Goal: Information Seeking & Learning: Learn about a topic

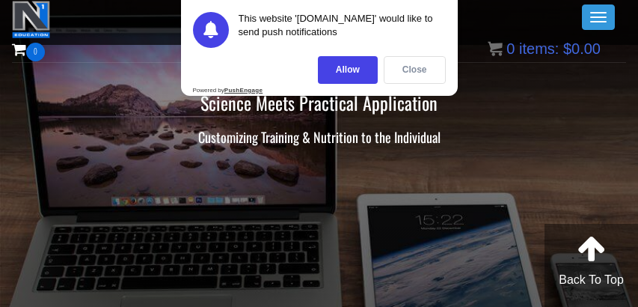
click at [396, 63] on div "Close" at bounding box center [415, 70] width 62 height 28
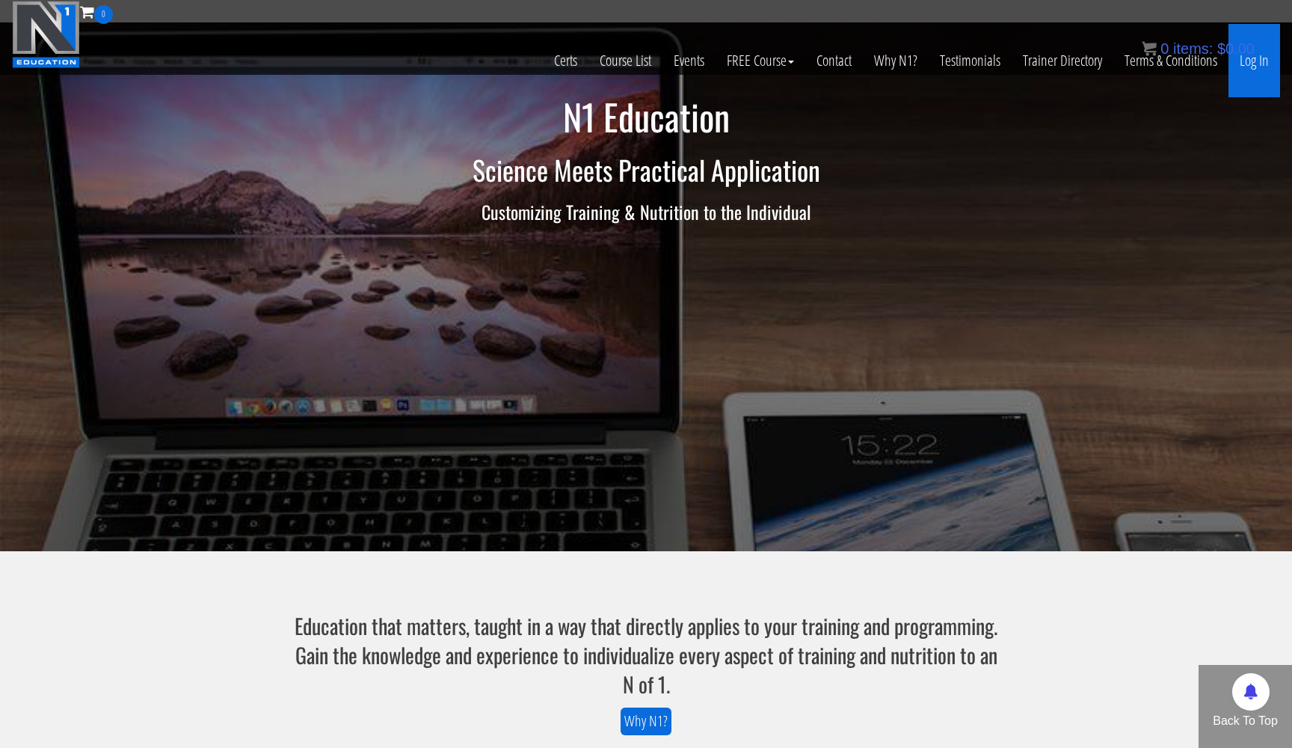
click at [637, 64] on link "Log In" at bounding box center [1255, 60] width 52 height 73
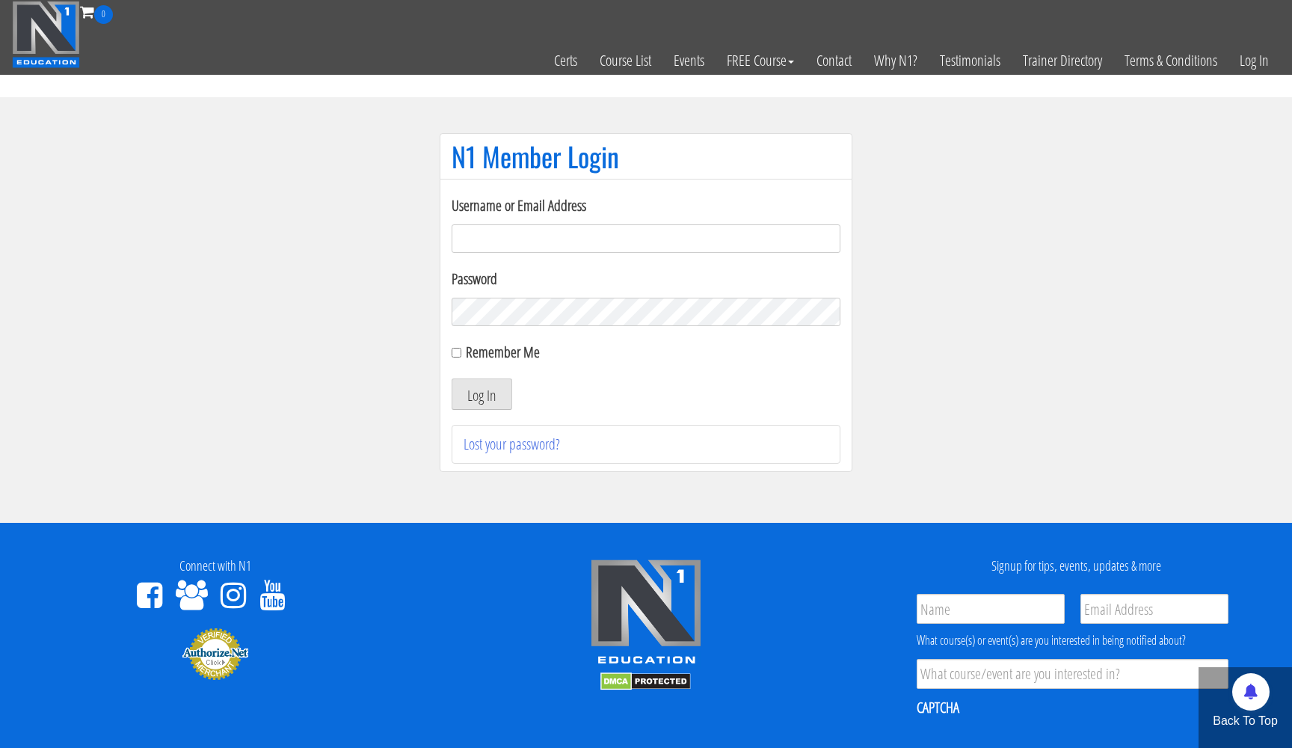
type input "gunjanvirk@gmail.com"
click at [482, 396] on button "Log In" at bounding box center [482, 393] width 61 height 31
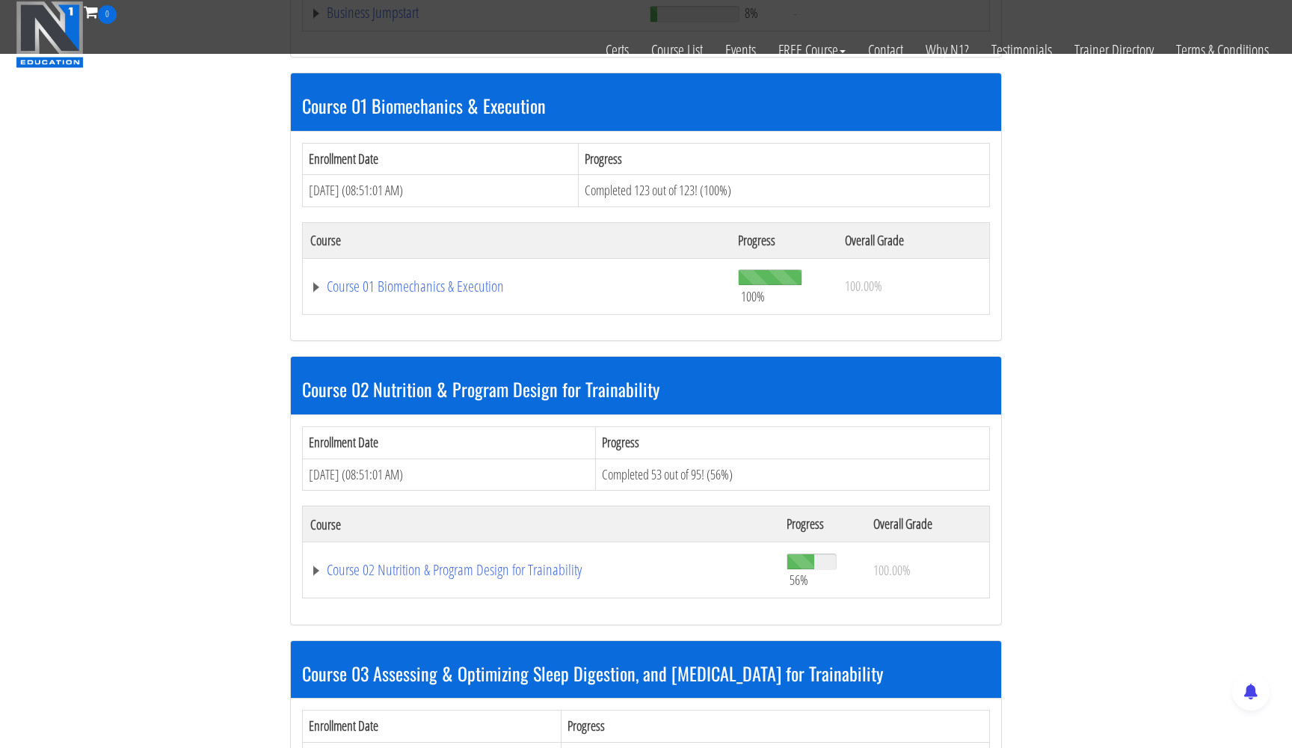
scroll to position [846, 0]
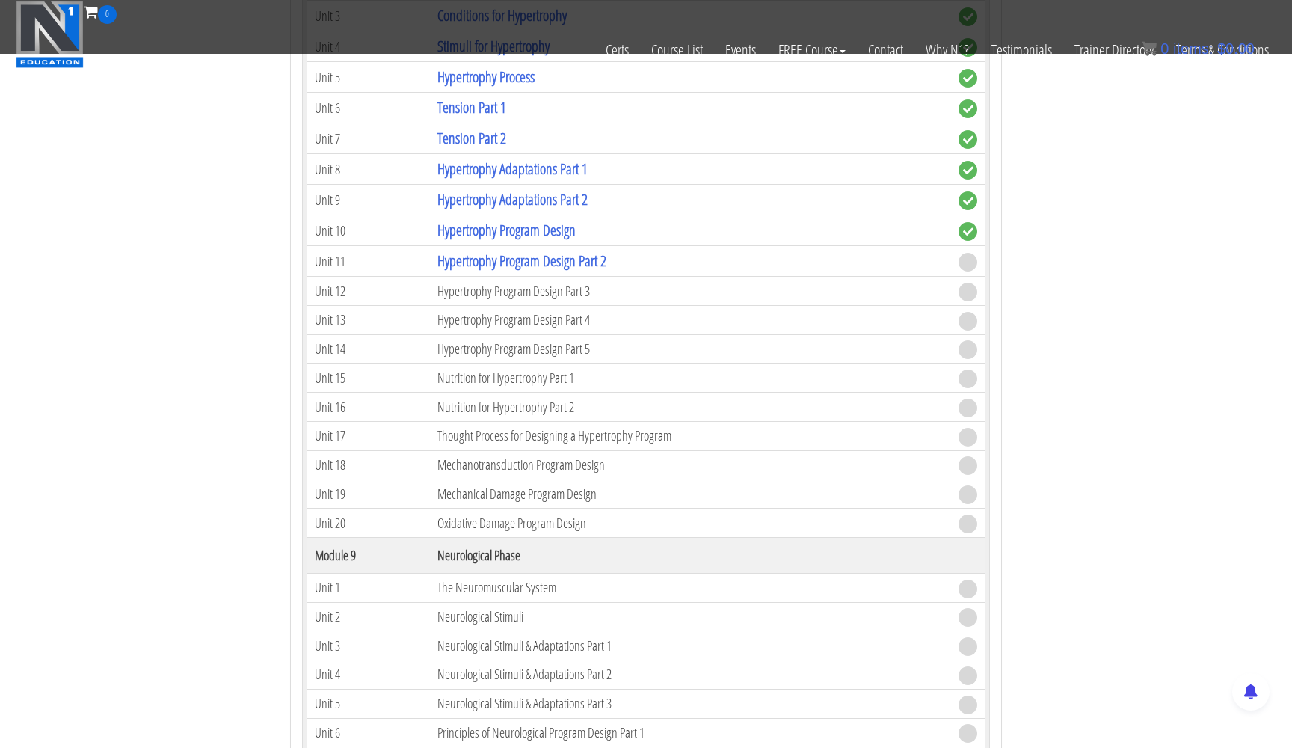
scroll to position [2880, 0]
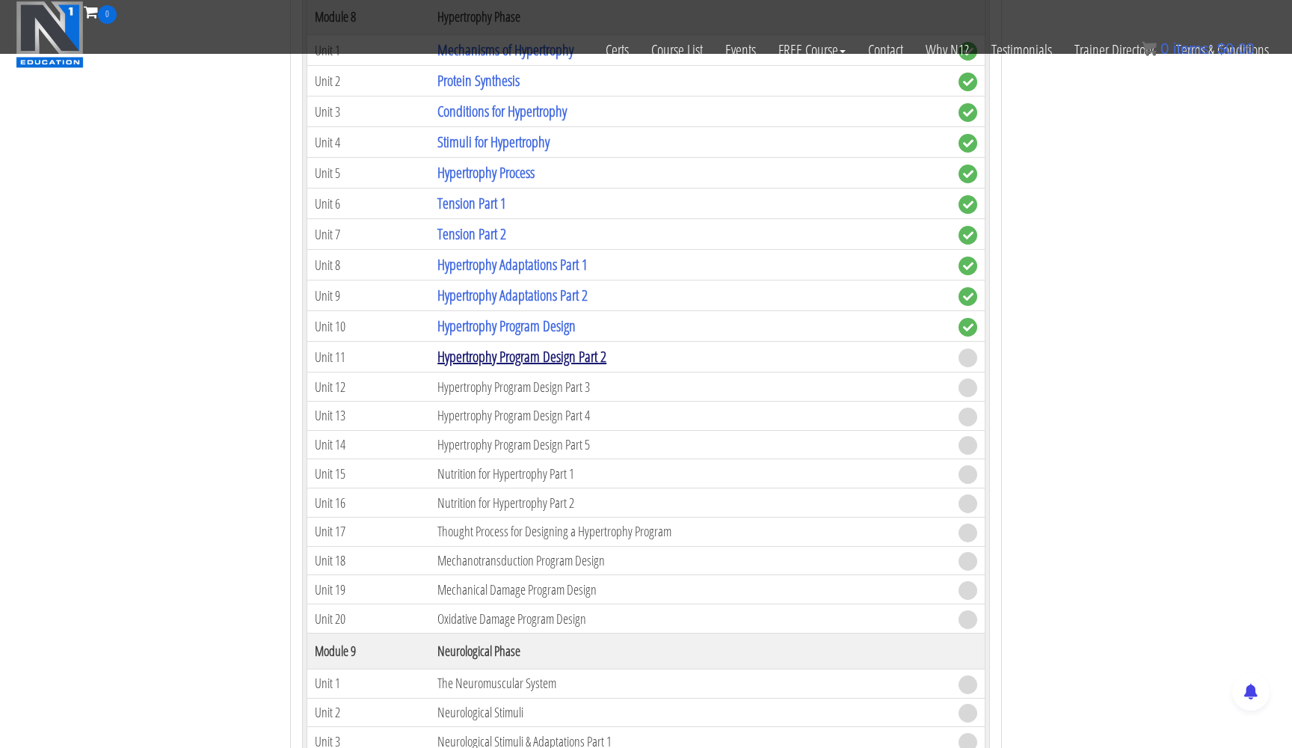
click at [518, 349] on link "Hypertrophy Program Design Part 2" at bounding box center [522, 356] width 169 height 20
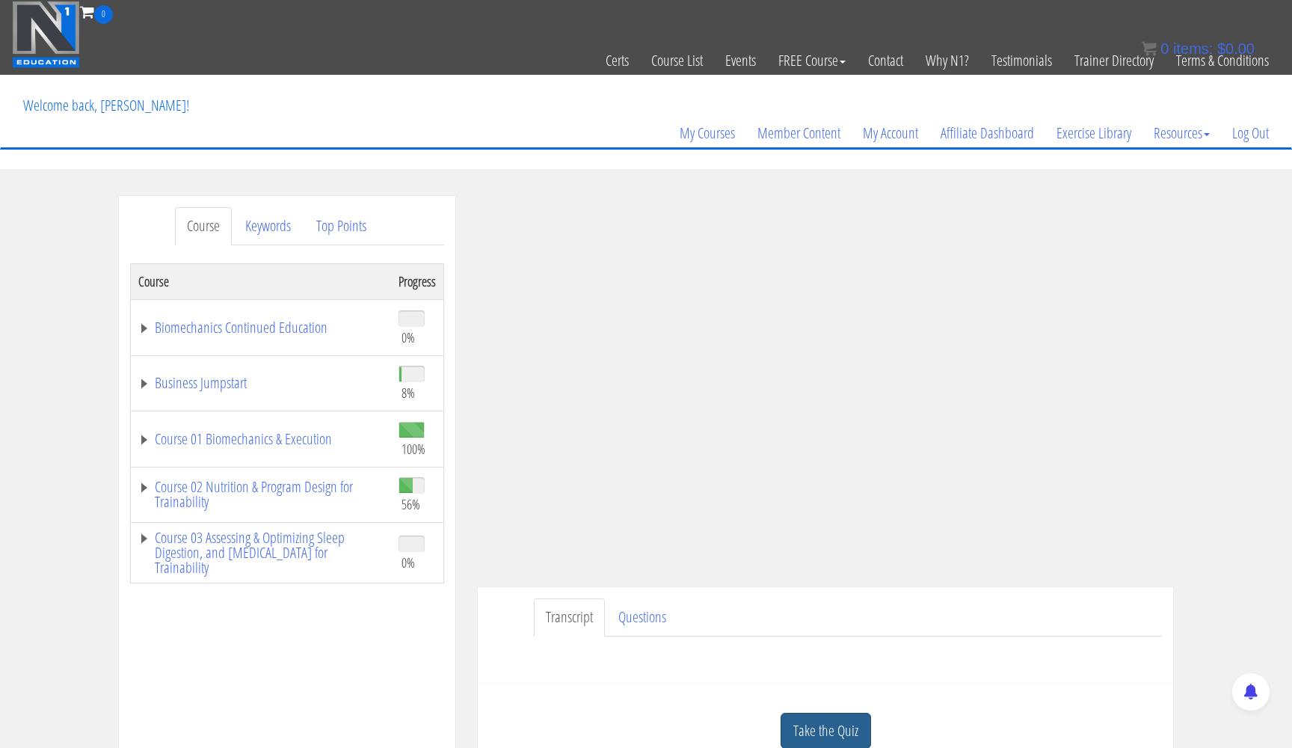
click at [824, 717] on link "Take the Quiz" at bounding box center [826, 731] width 91 height 37
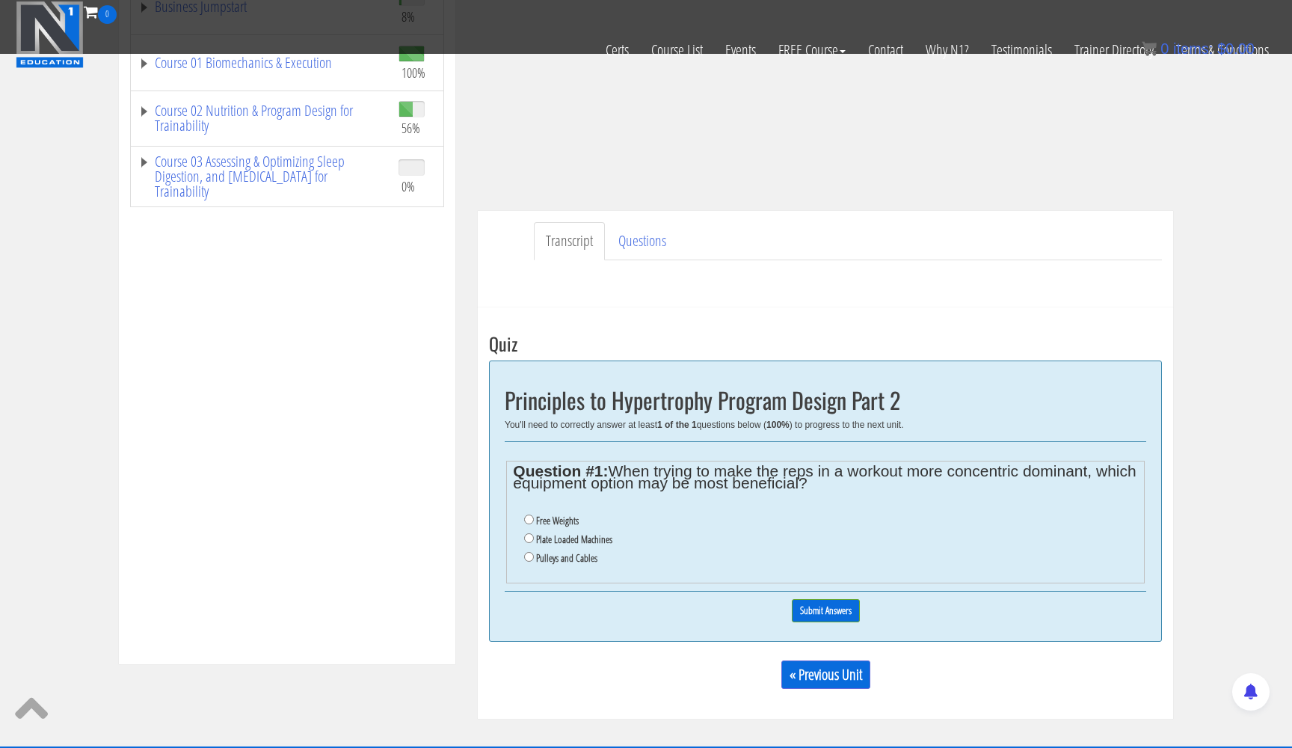
scroll to position [296, 0]
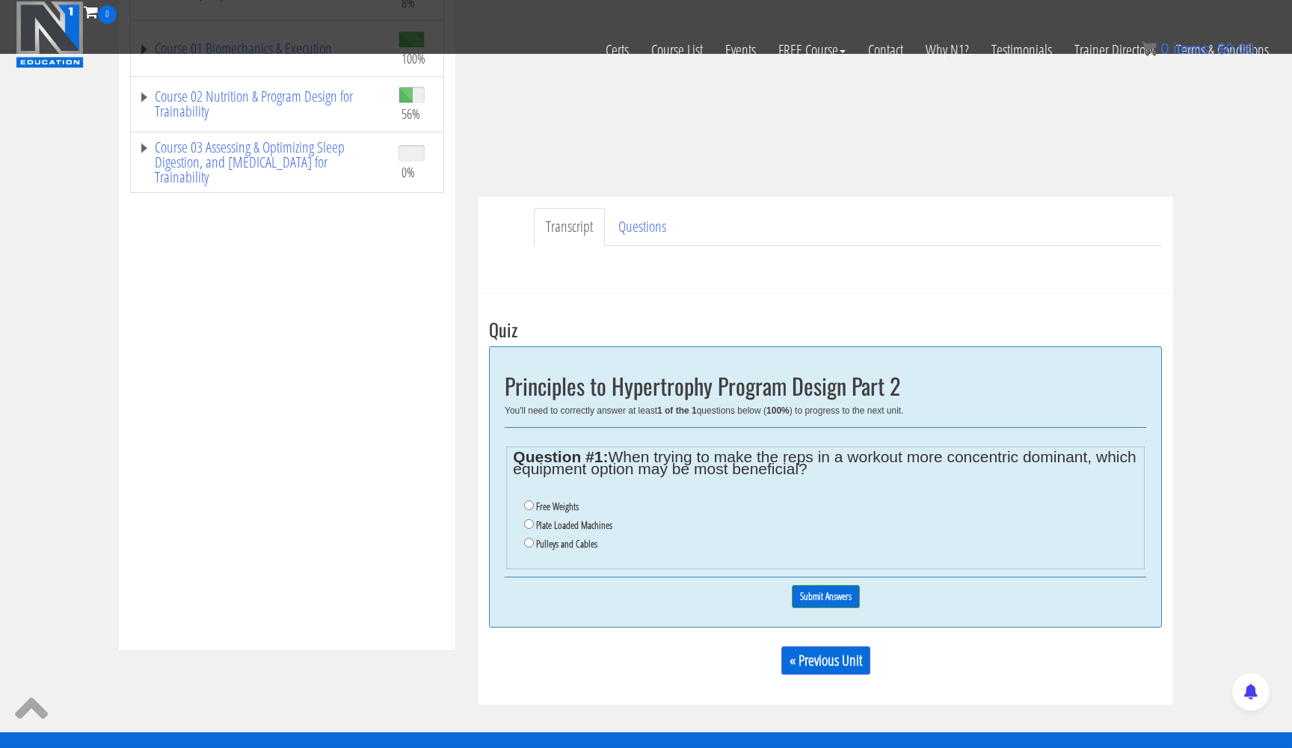
click at [527, 538] on input "Pulleys and Cables" at bounding box center [529, 543] width 10 height 10
radio input "true"
click at [838, 586] on input "Submit Answers" at bounding box center [826, 596] width 68 height 23
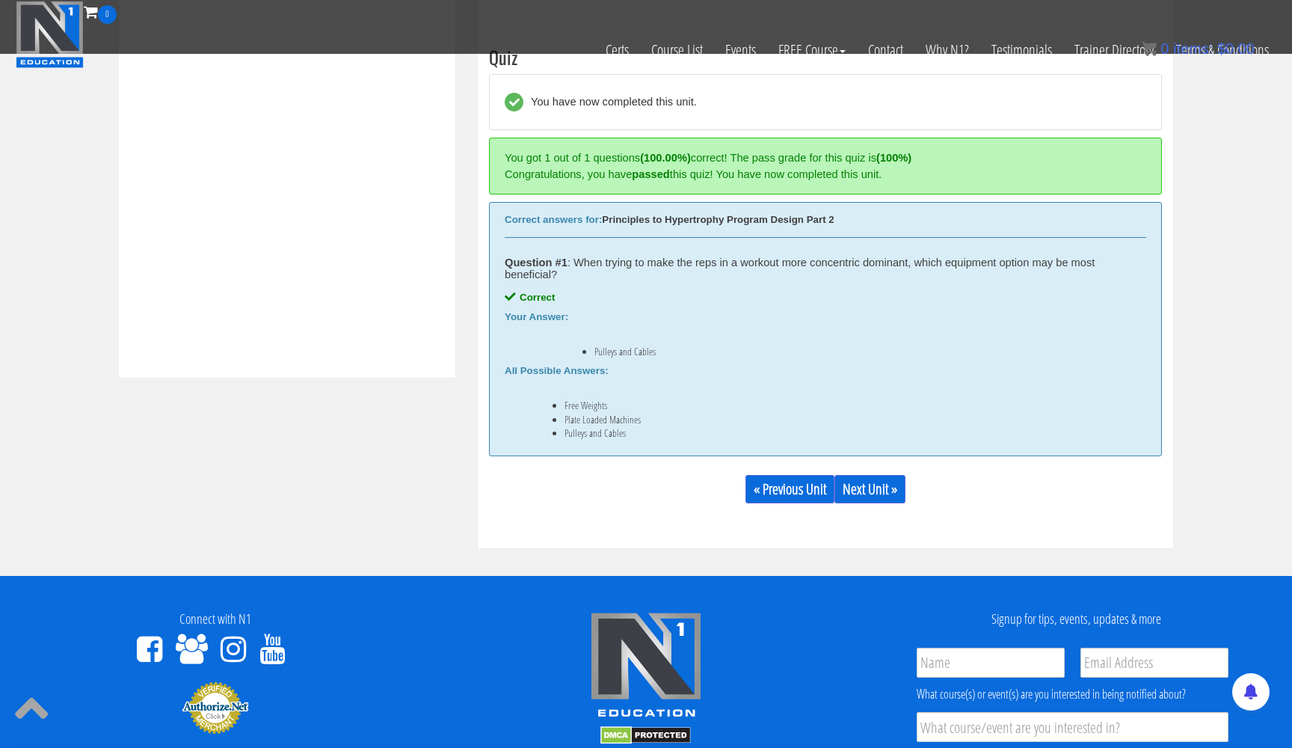
scroll to position [605, 0]
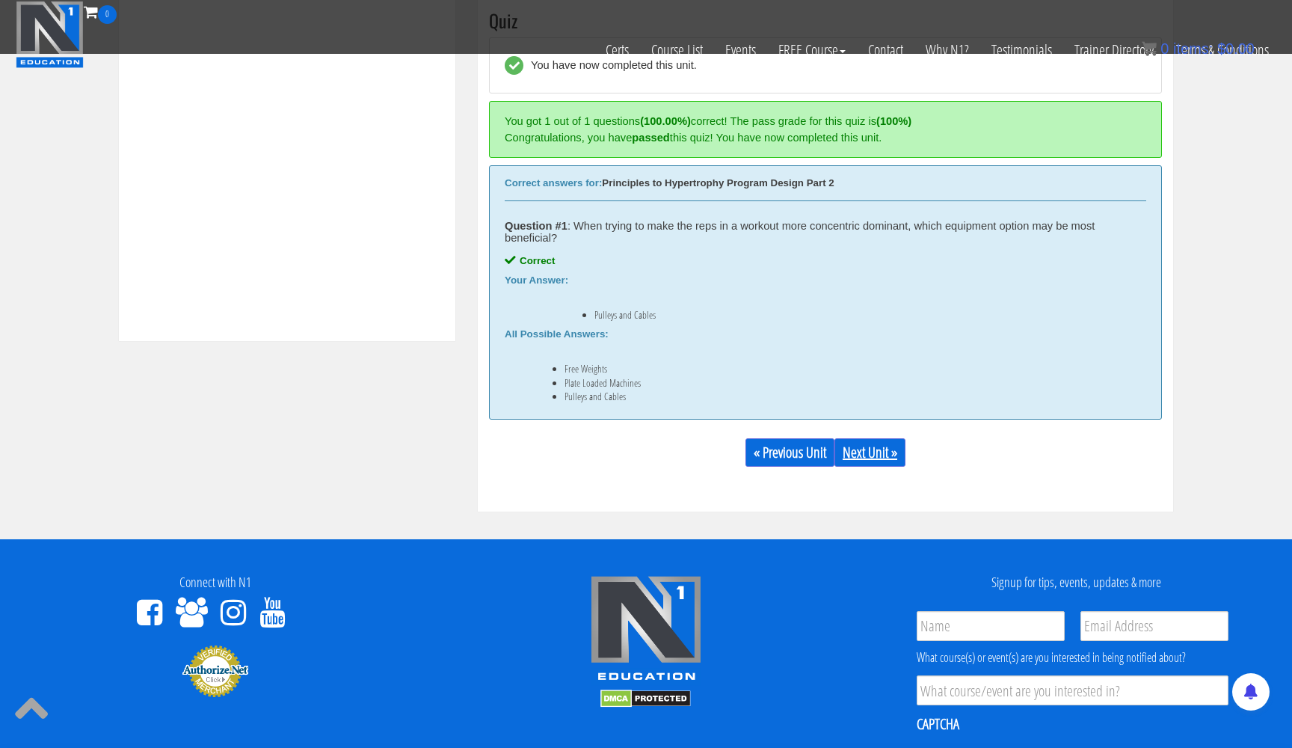
click at [876, 455] on link "Next Unit »" at bounding box center [870, 452] width 71 height 28
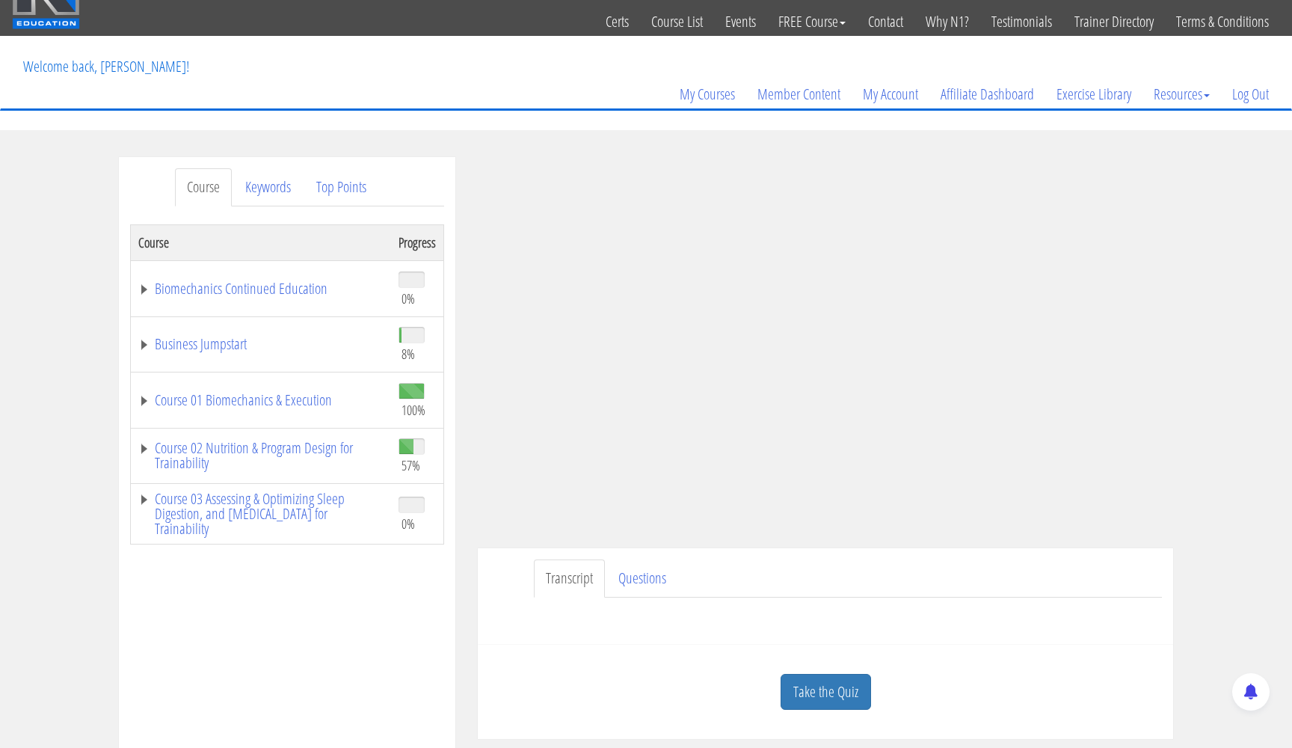
scroll to position [34, 0]
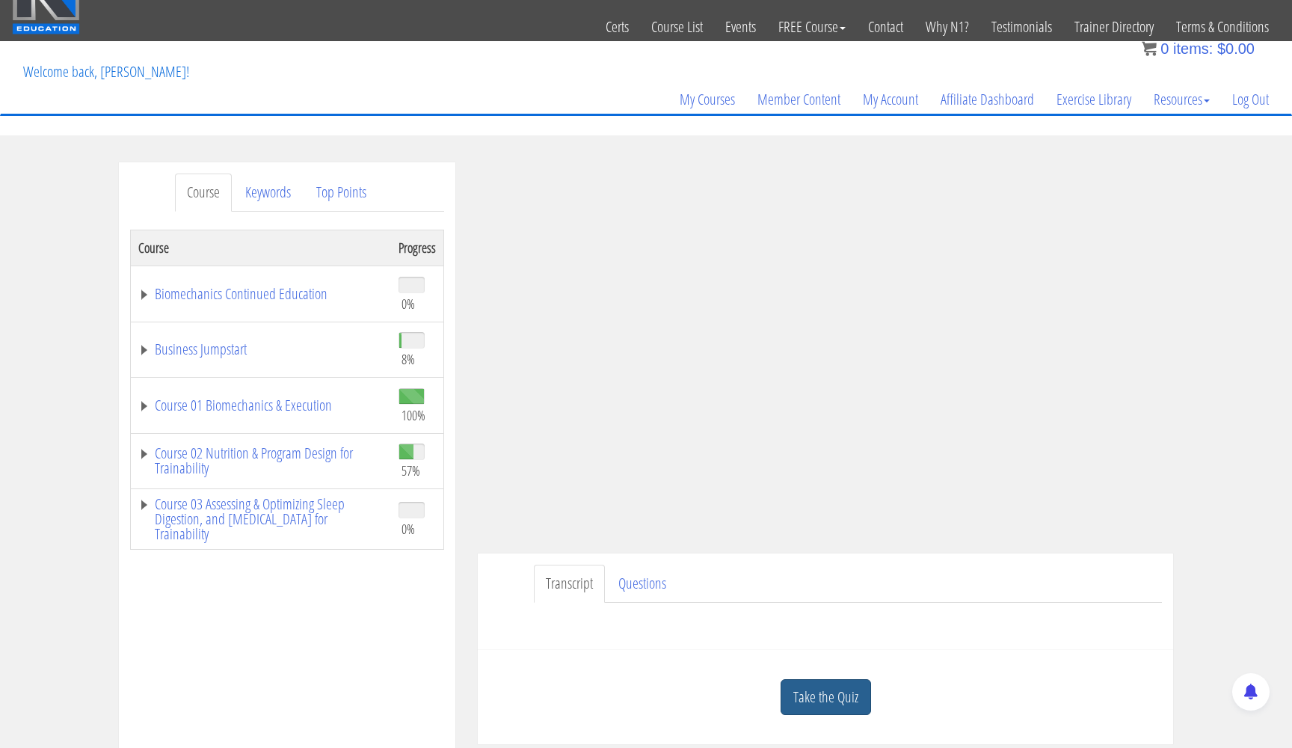
click at [797, 703] on link "Take the Quiz" at bounding box center [826, 697] width 91 height 37
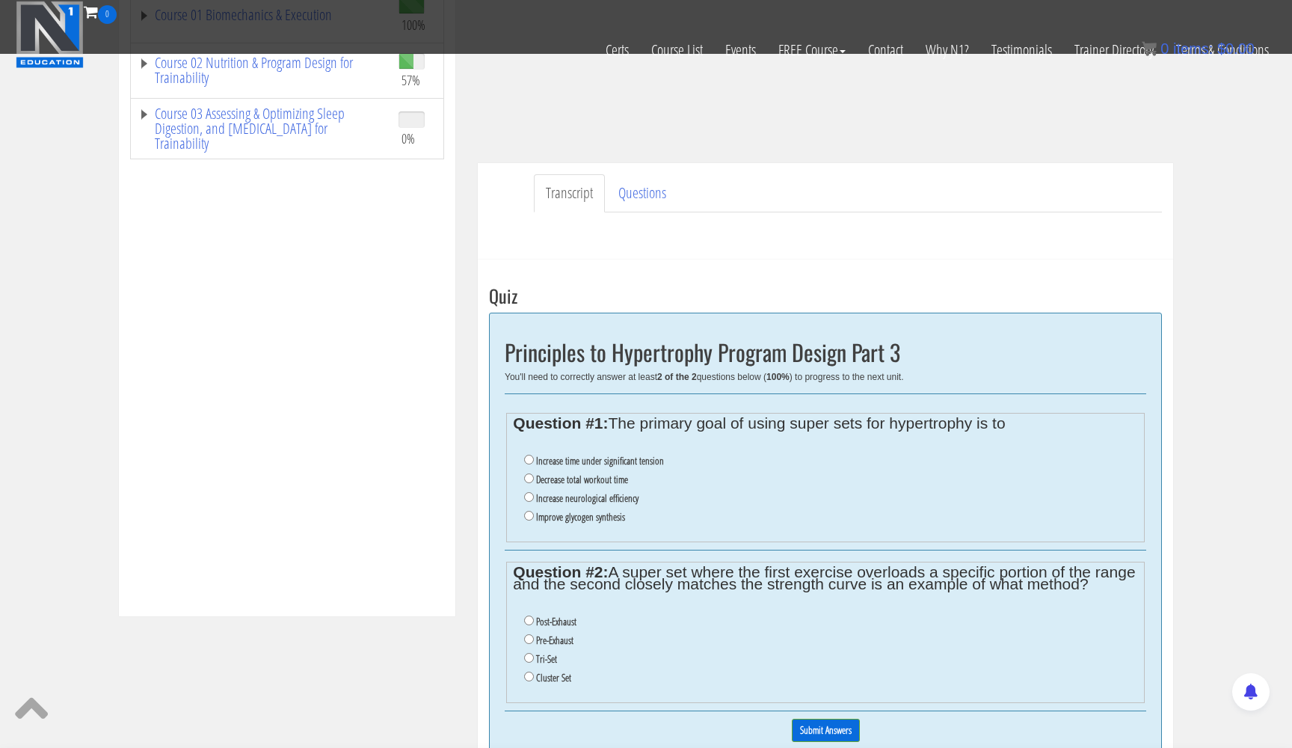
scroll to position [239, 0]
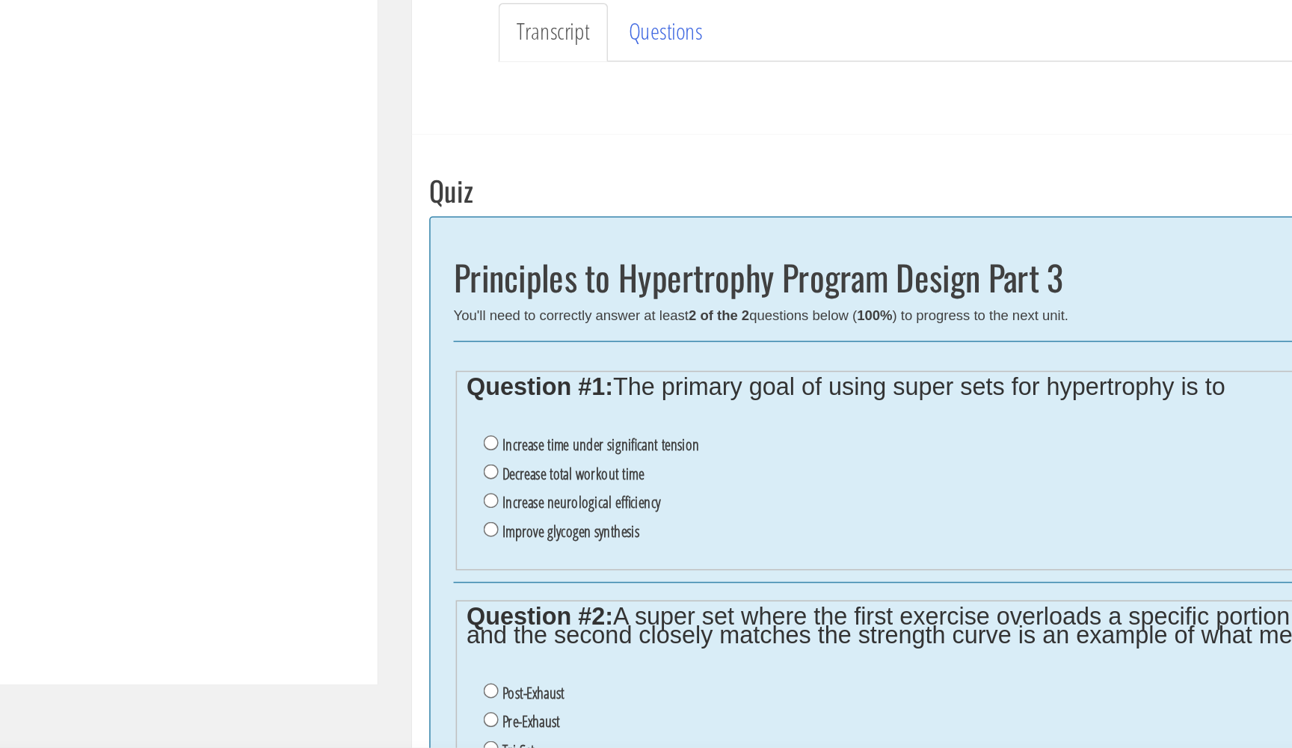
click at [524, 545] on input "Increase time under significant tension" at bounding box center [529, 550] width 10 height 10
radio input "true"
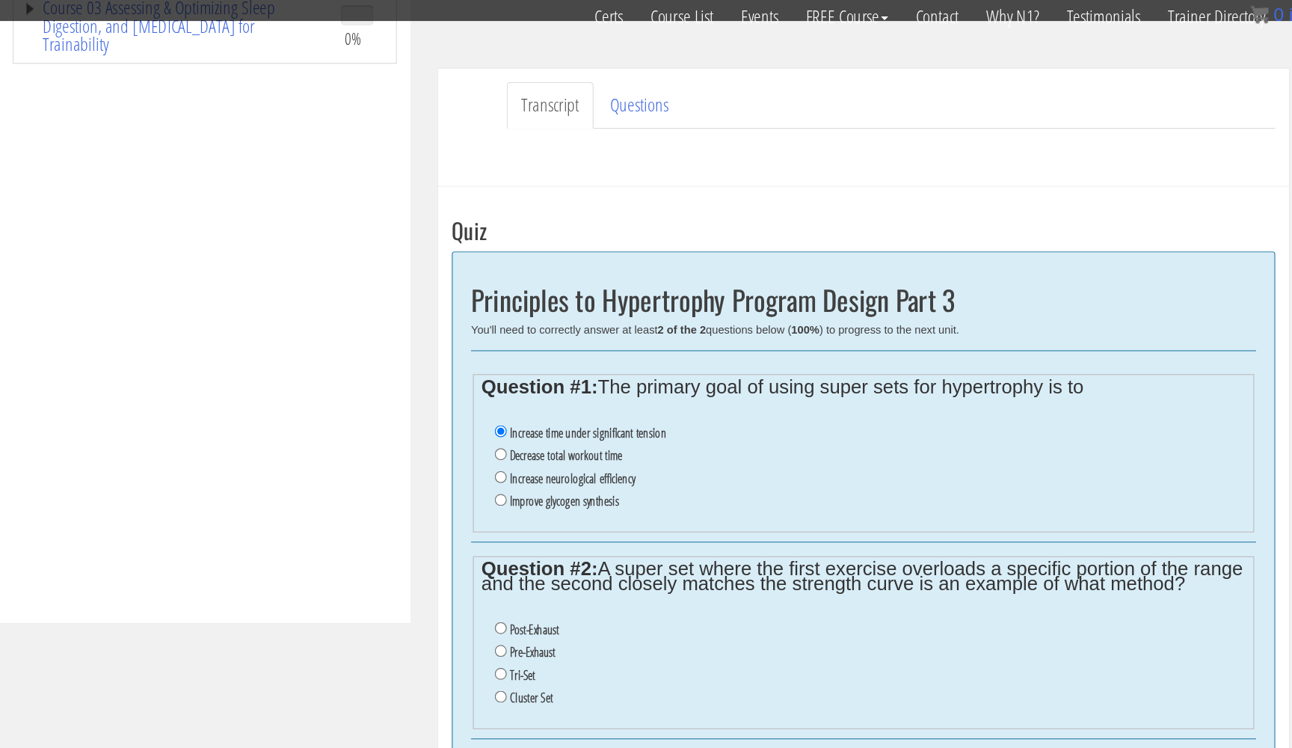
click at [524, 564] on input "Pre-Exhaust" at bounding box center [529, 569] width 10 height 10
radio input "true"
click at [792, 648] on input "Submit Answers" at bounding box center [826, 659] width 68 height 23
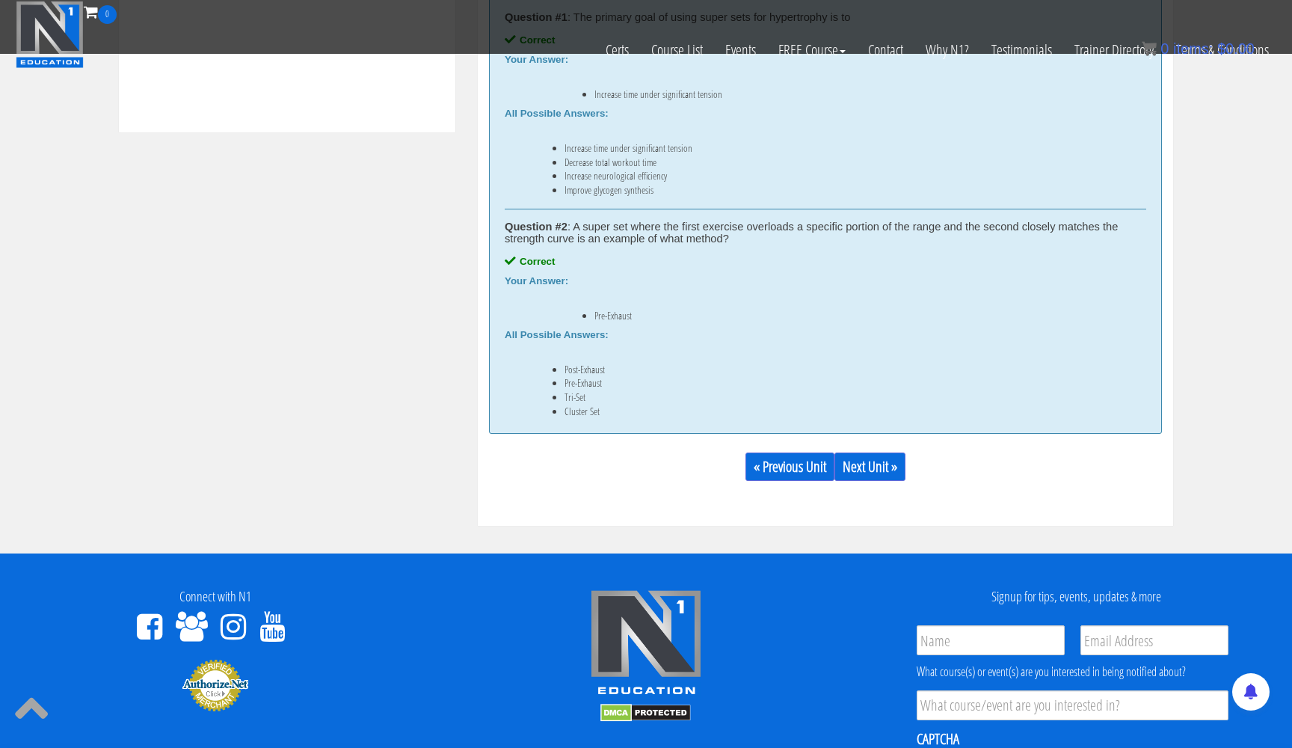
scroll to position [879, 0]
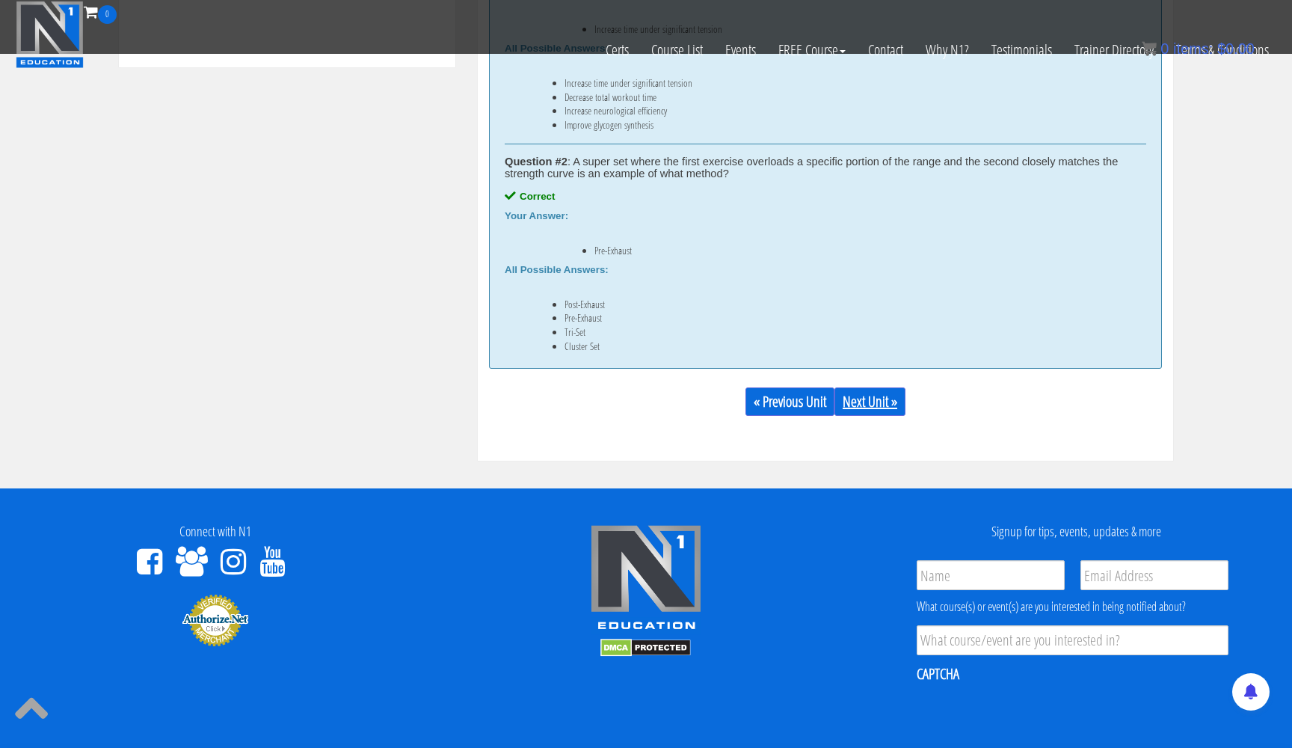
click at [869, 388] on link "Next Unit »" at bounding box center [870, 401] width 71 height 28
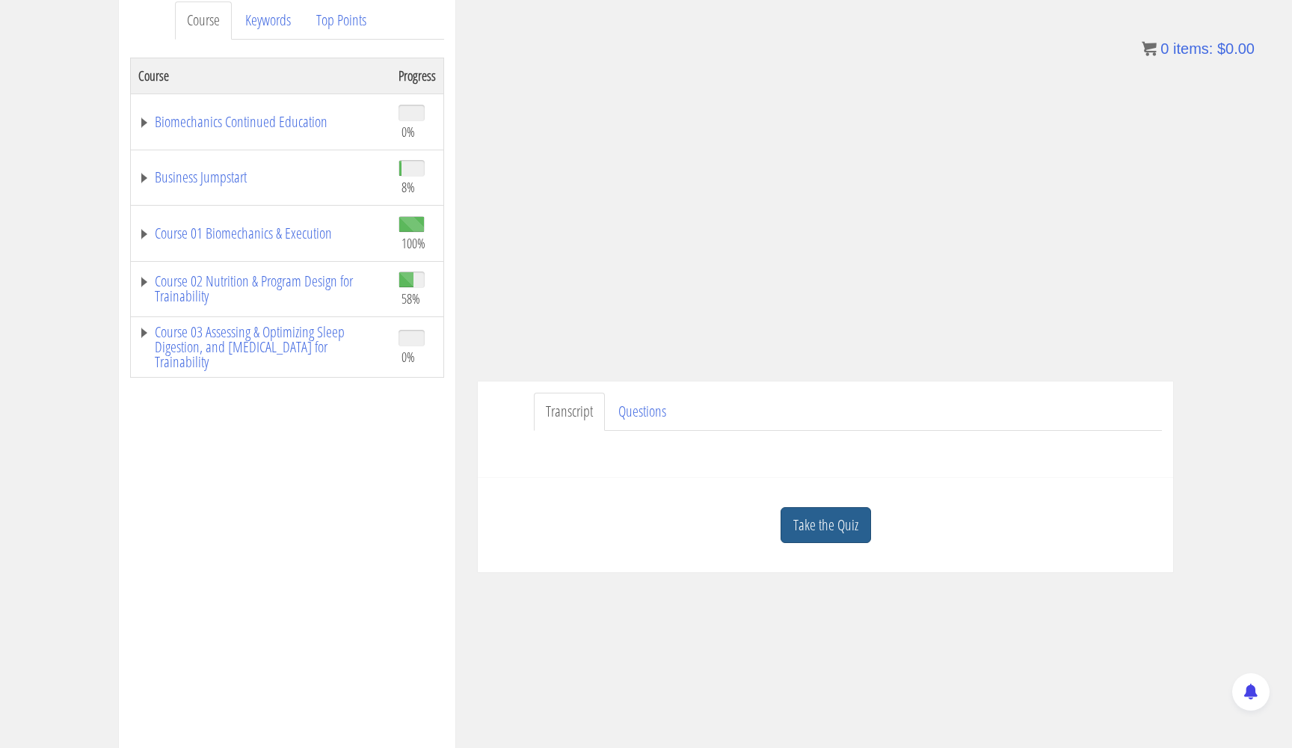
scroll to position [219, 0]
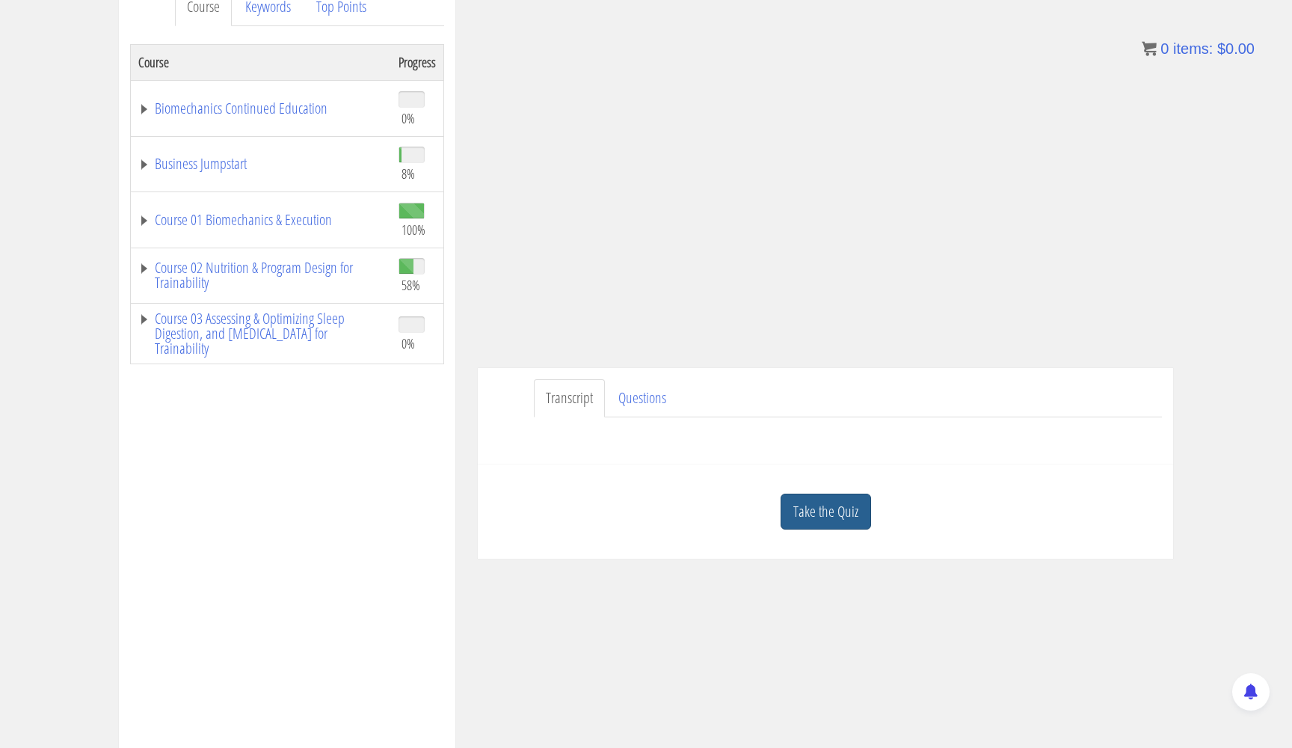
click at [806, 502] on link "Take the Quiz" at bounding box center [826, 512] width 91 height 37
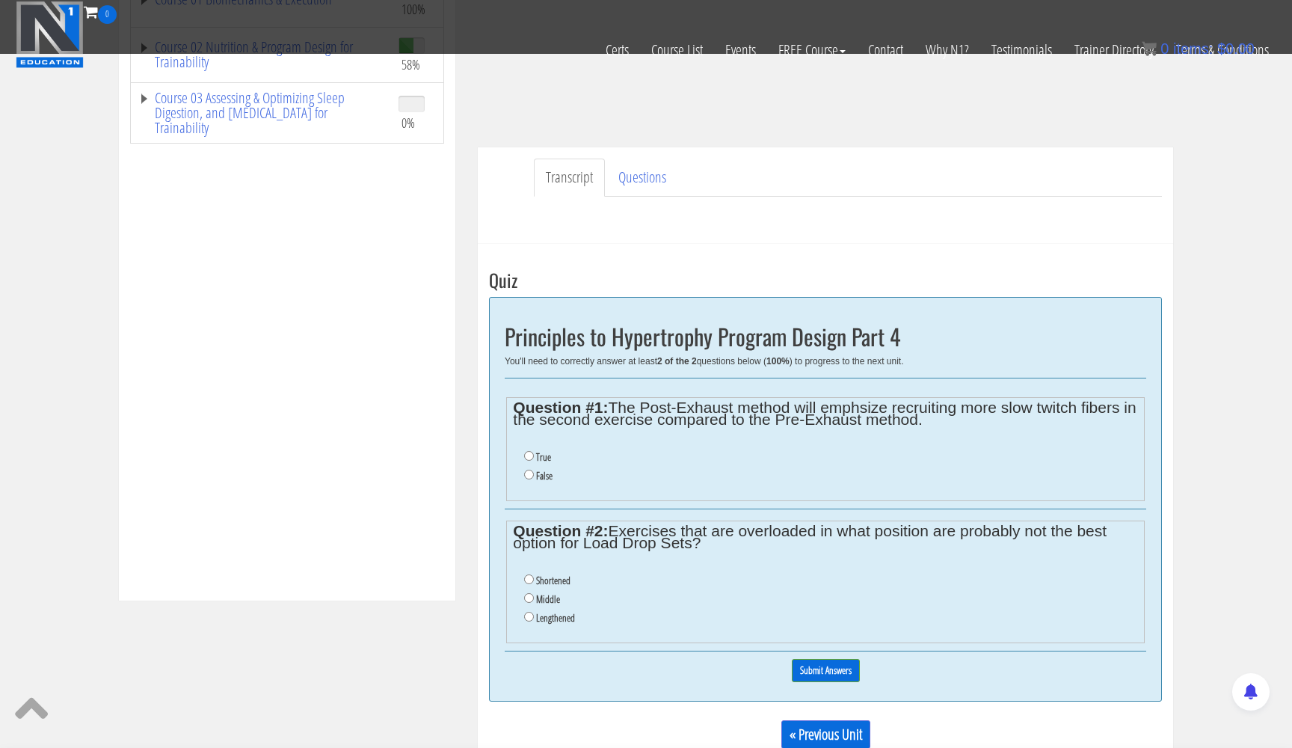
scroll to position [303, 0]
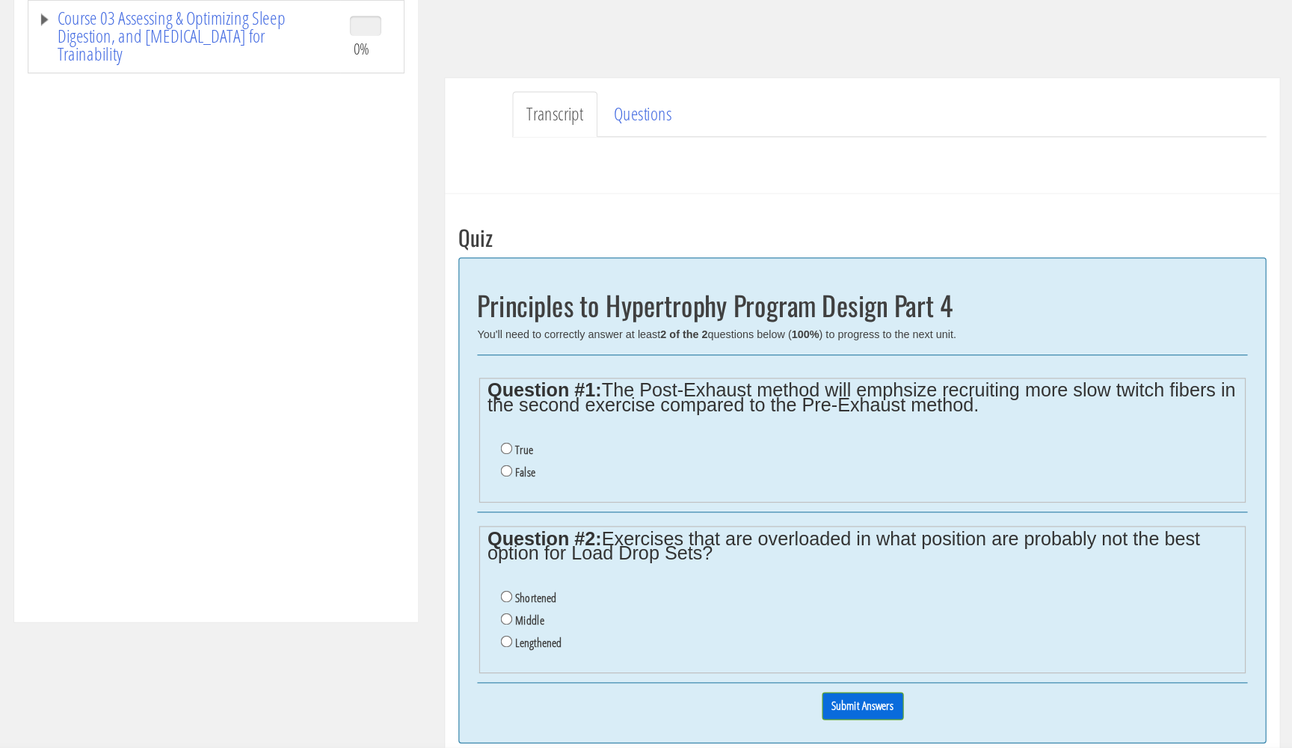
click at [524, 494] on input "True" at bounding box center [529, 499] width 10 height 10
radio input "true"
click at [524, 654] on input "Lengthened" at bounding box center [529, 659] width 10 height 10
radio input "true"
click at [792, 702] on input "Submit Answers" at bounding box center [826, 713] width 68 height 23
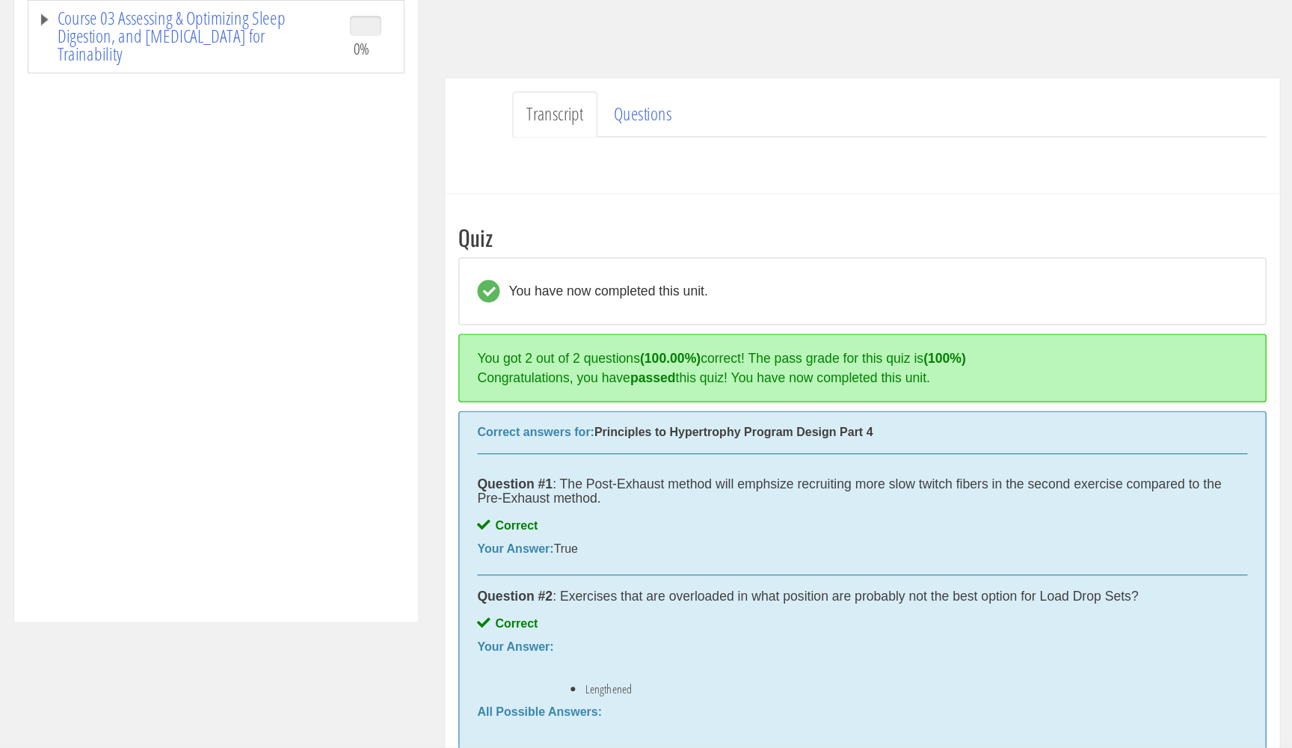
scroll to position [441, 0]
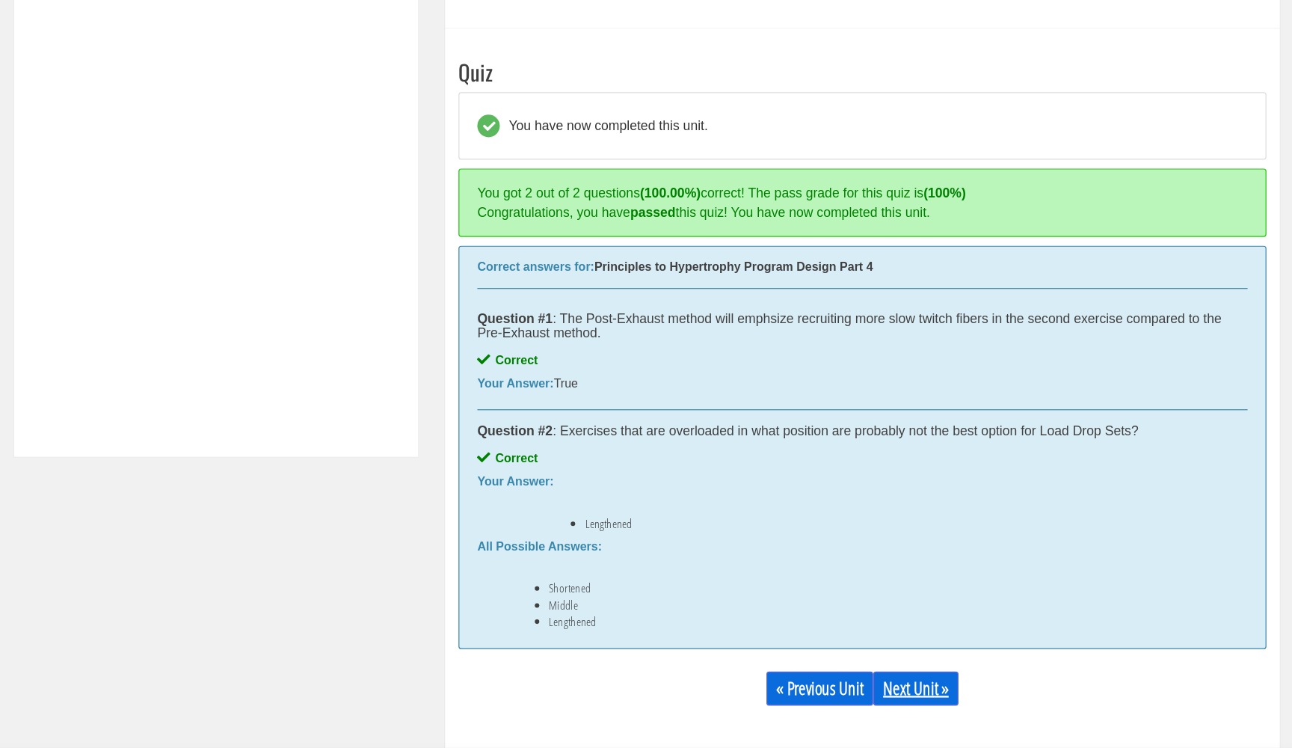
click at [835, 684] on link "Next Unit »" at bounding box center [870, 698] width 71 height 28
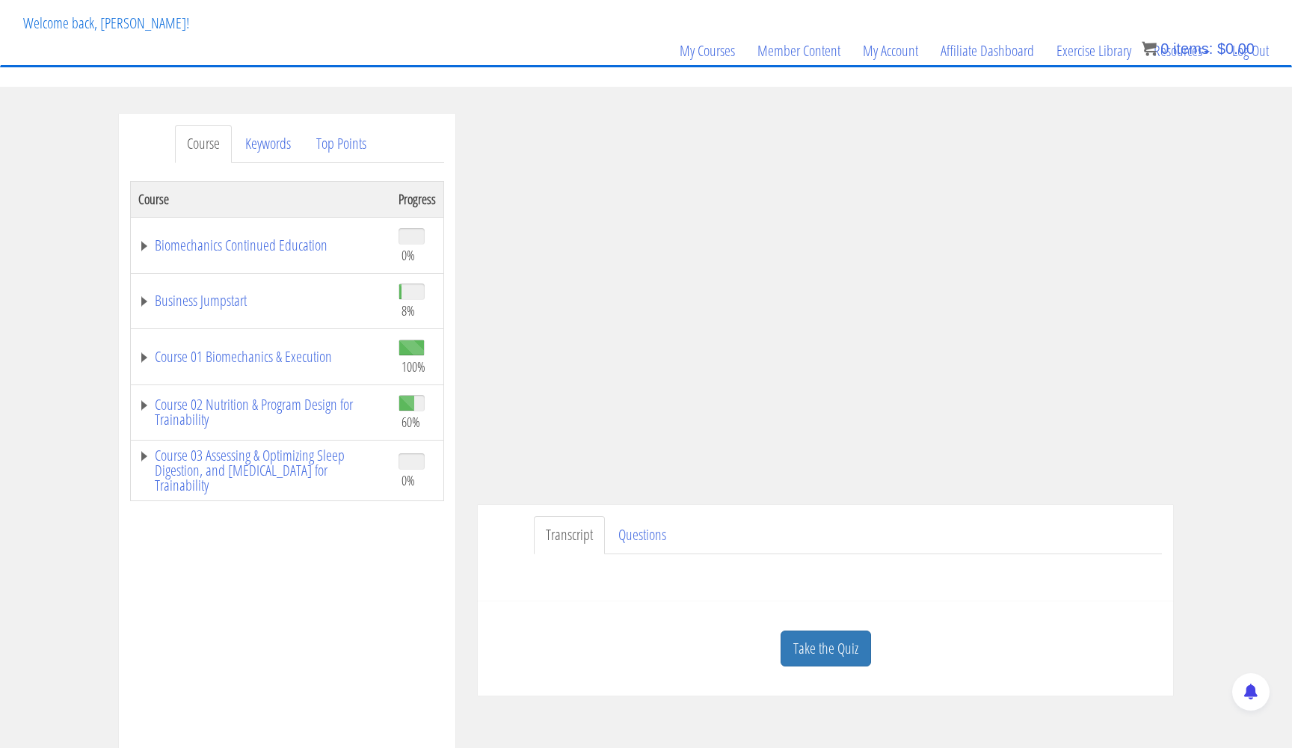
scroll to position [85, 0]
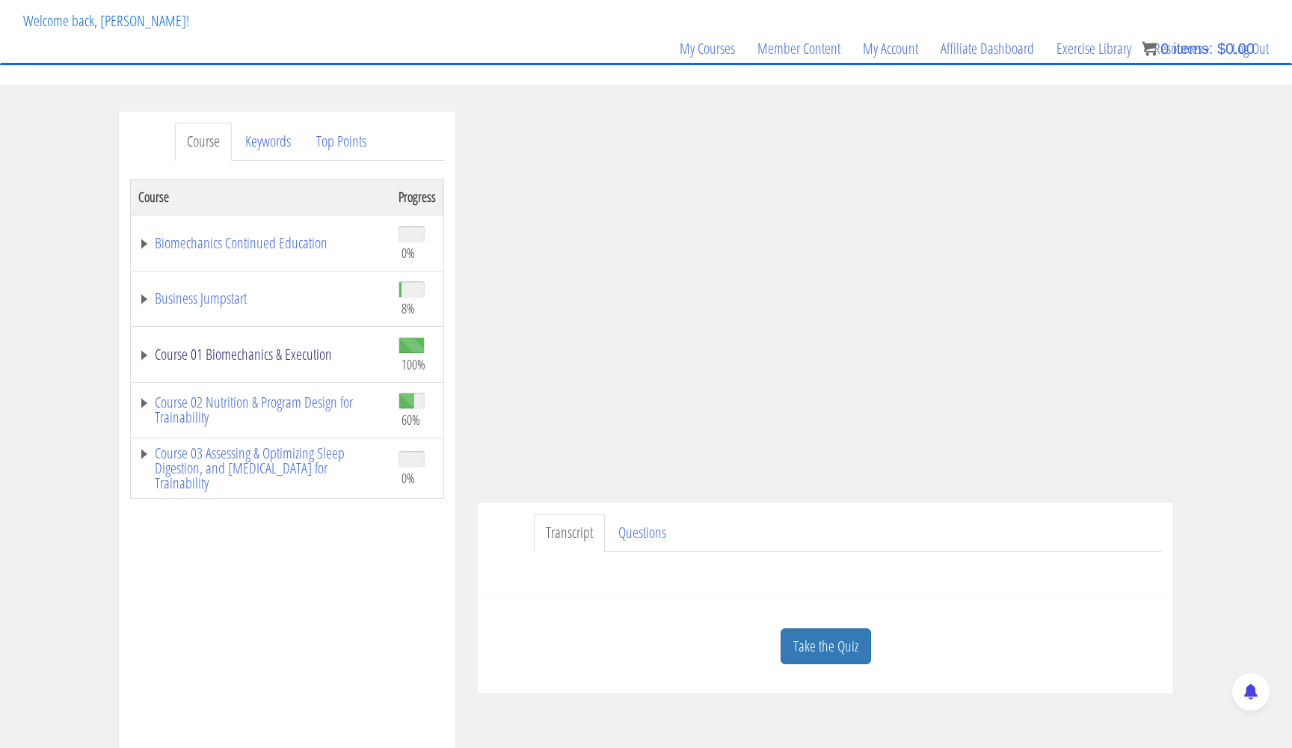
click at [145, 355] on link "Course 01 Biomechanics & Execution" at bounding box center [260, 354] width 245 height 15
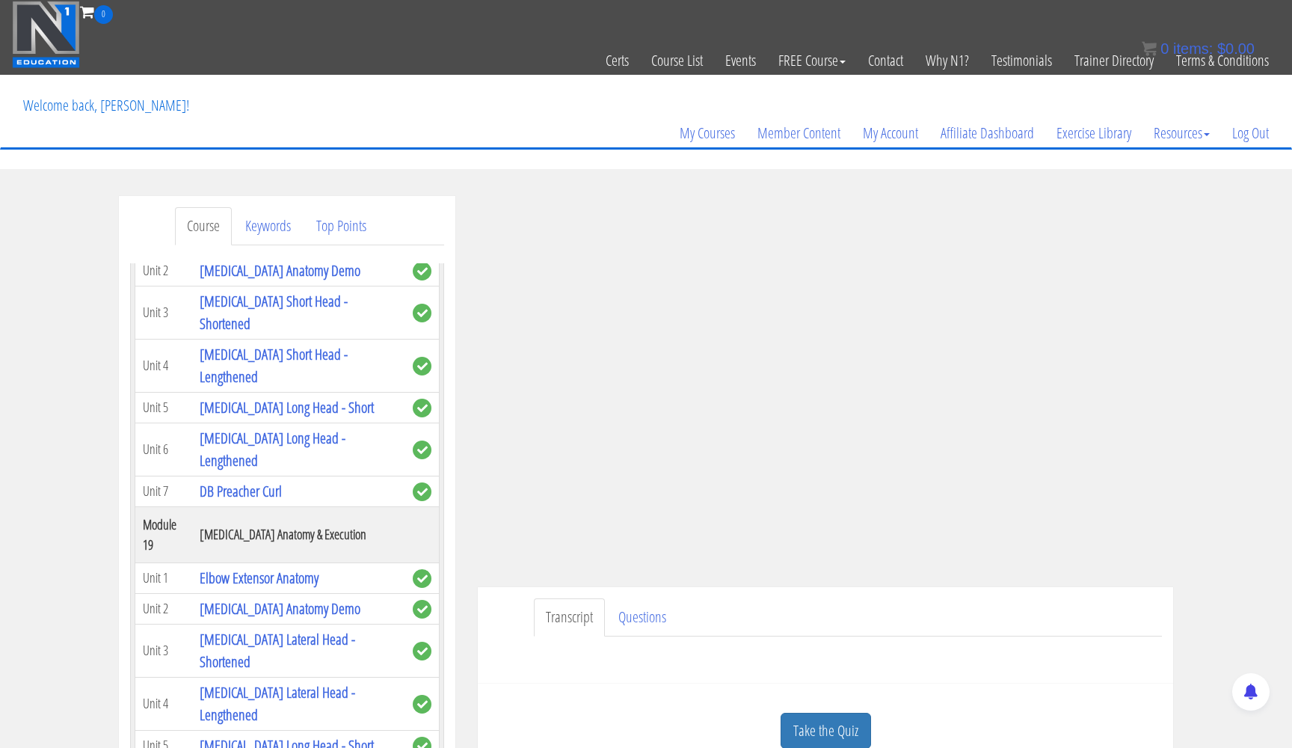
scroll to position [0, 0]
click at [215, 230] on link "Course" at bounding box center [203, 226] width 57 height 38
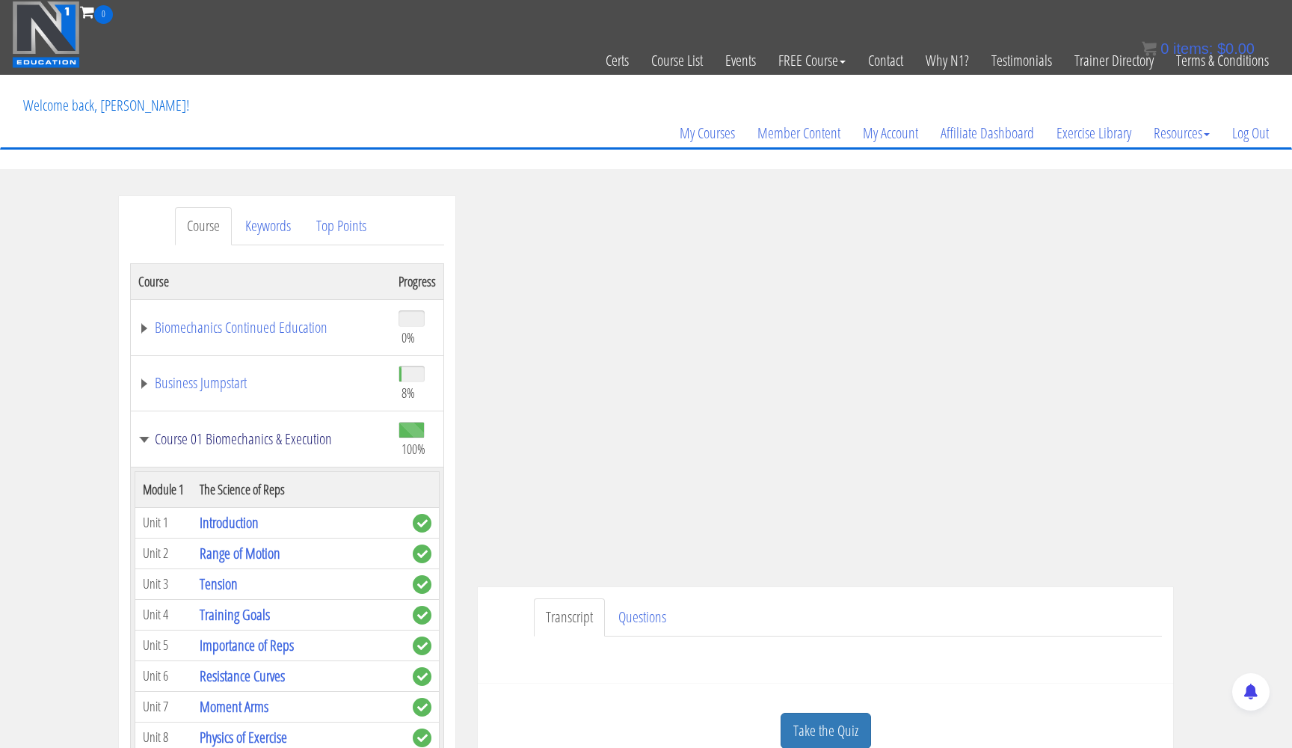
click at [144, 439] on link "Course 01 Biomechanics & Execution" at bounding box center [260, 439] width 245 height 15
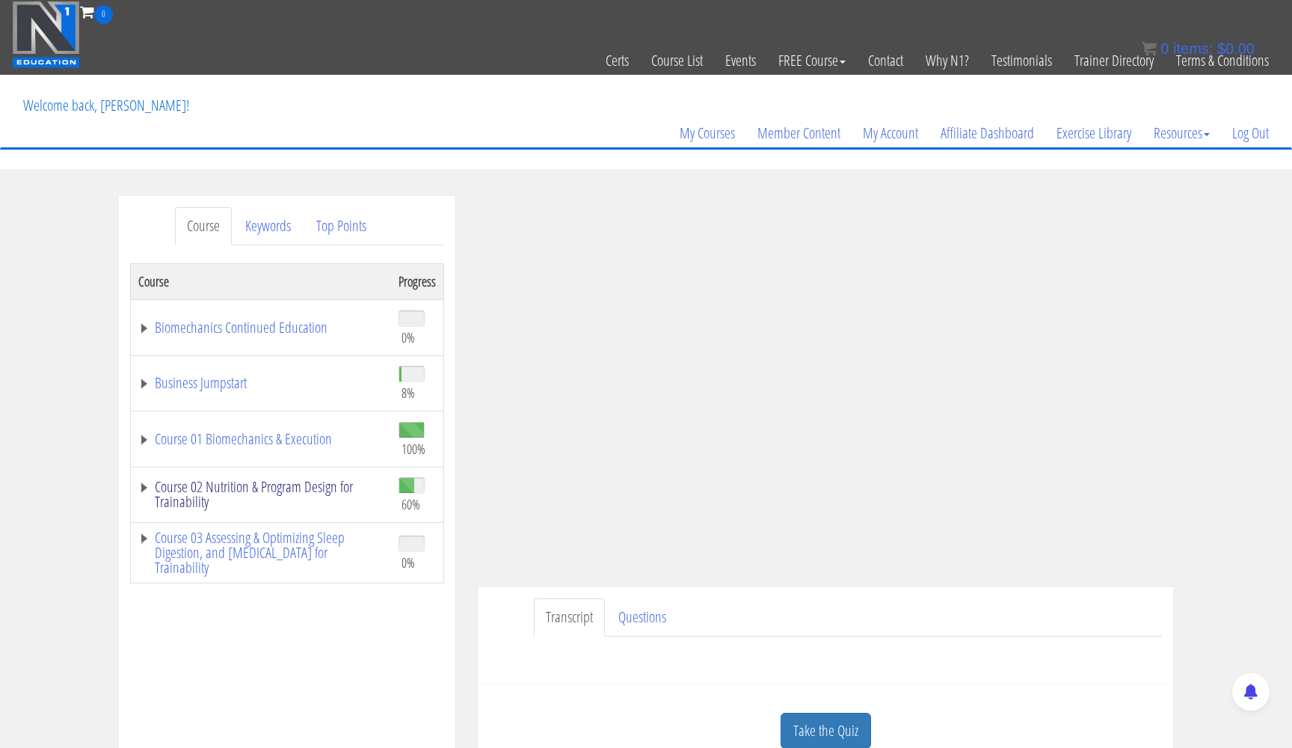
click at [144, 491] on link "Course 02 Nutrition & Program Design for Trainability" at bounding box center [260, 494] width 245 height 30
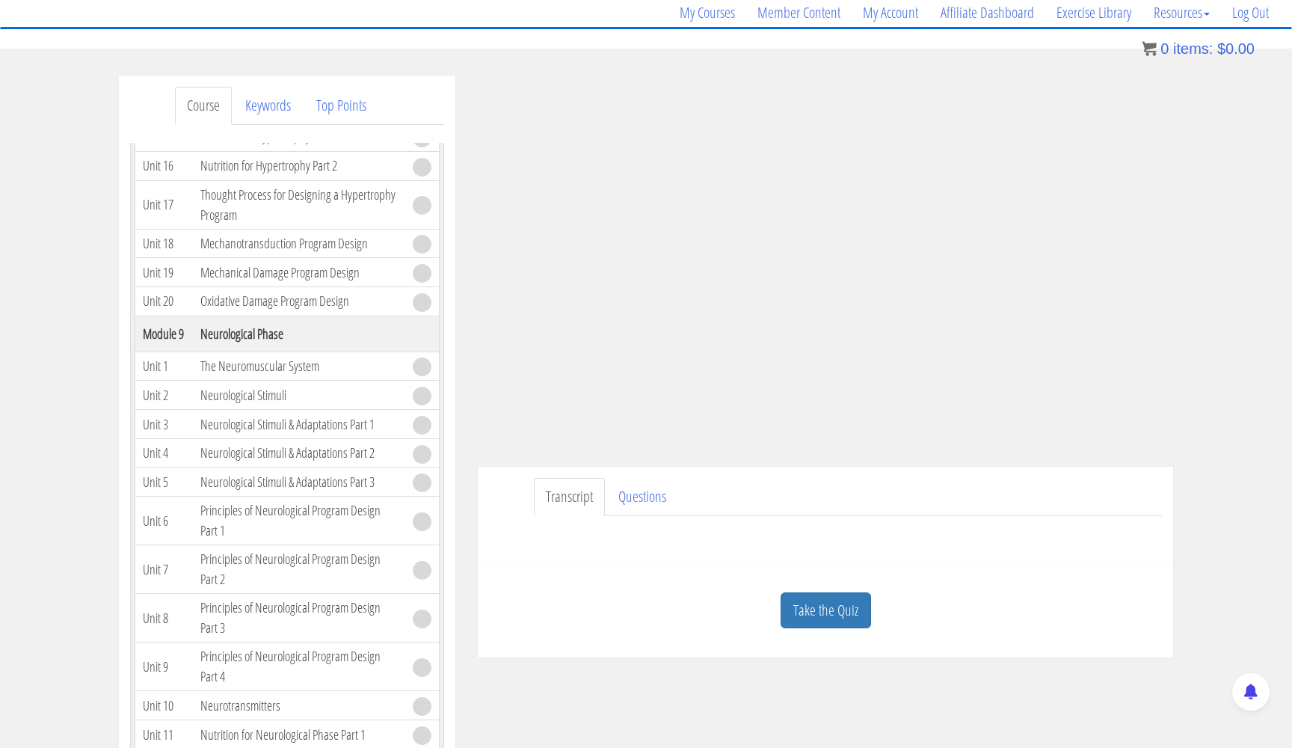
scroll to position [150, 0]
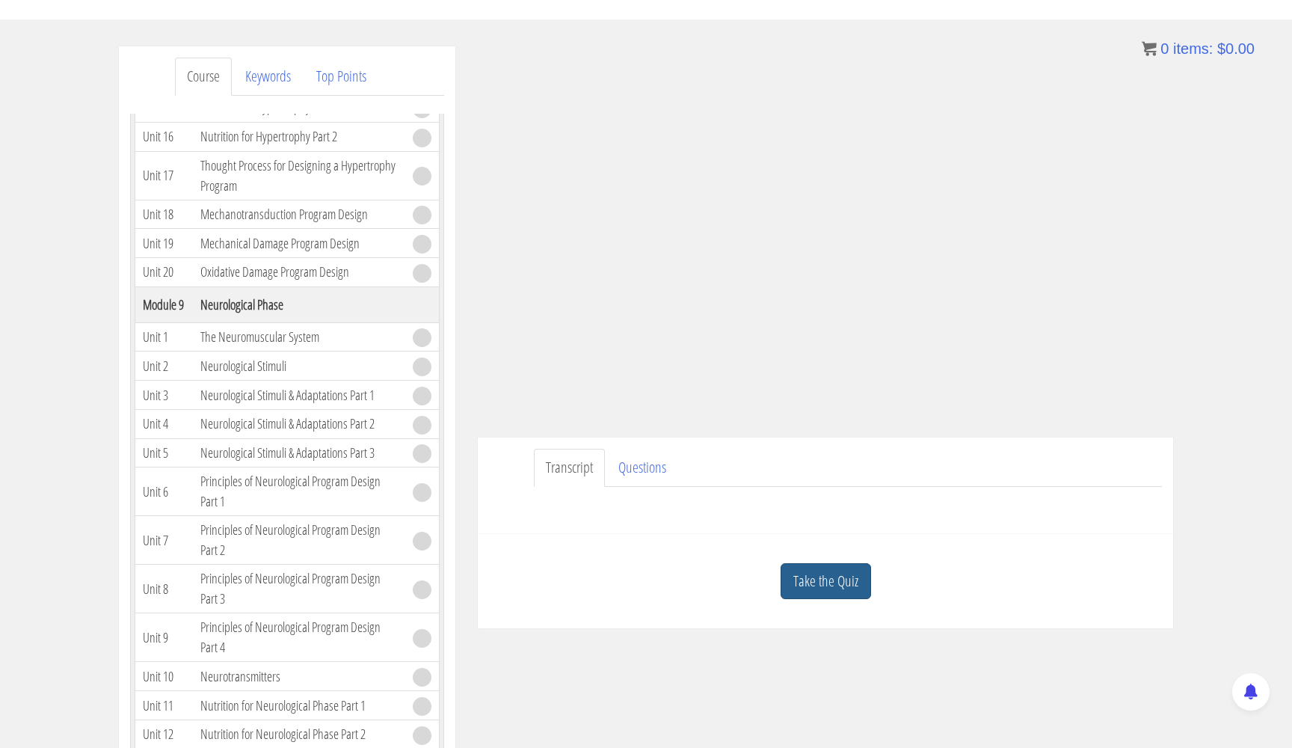
click at [804, 579] on link "Take the Quiz" at bounding box center [826, 581] width 91 height 37
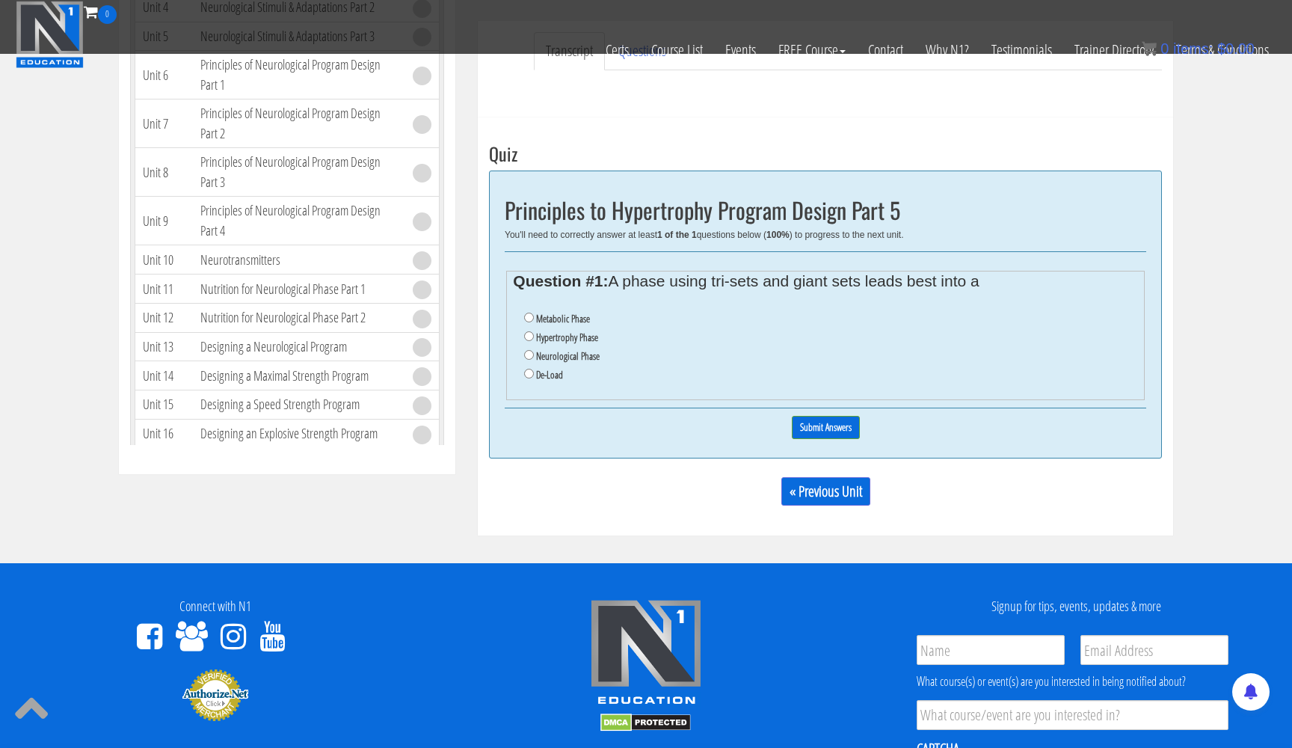
scroll to position [361, 0]
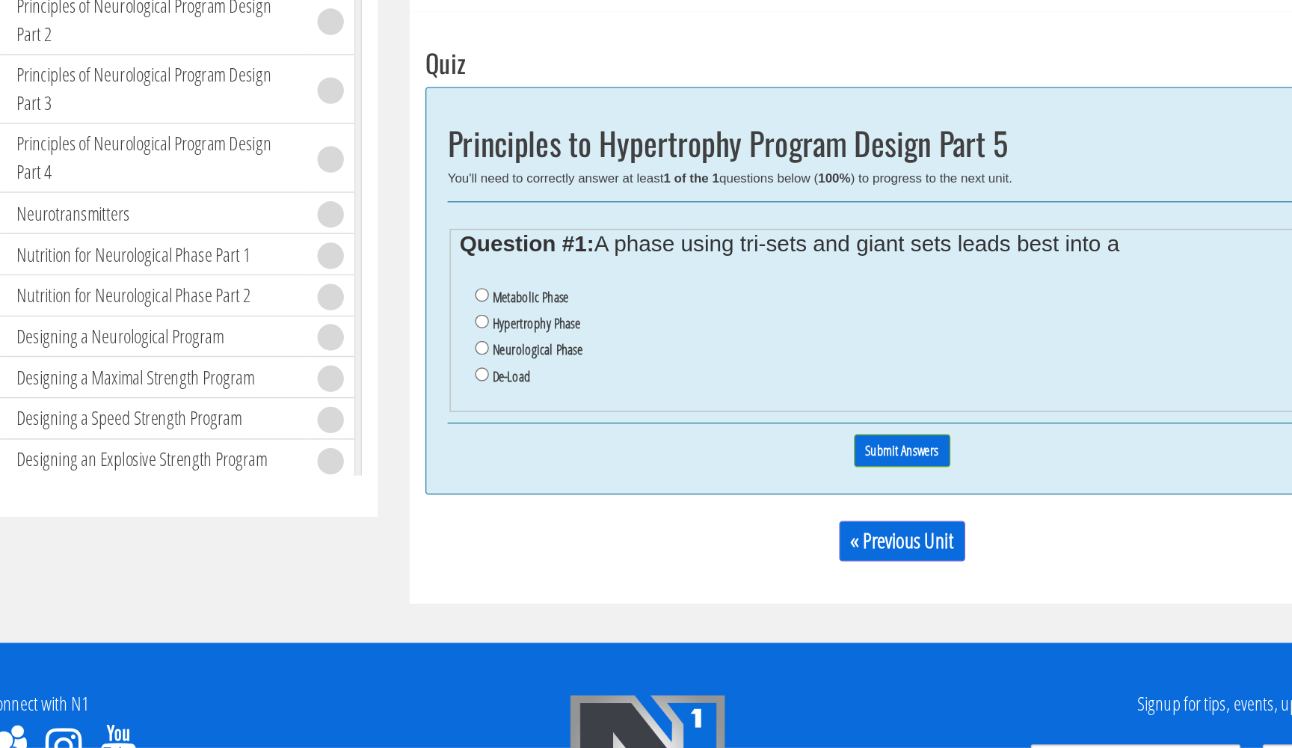
click at [524, 479] on input "De-Load" at bounding box center [529, 484] width 10 height 10
radio input "true"
click at [792, 527] on input "Submit Answers" at bounding box center [826, 538] width 68 height 23
